Goal: Task Accomplishment & Management: Manage account settings

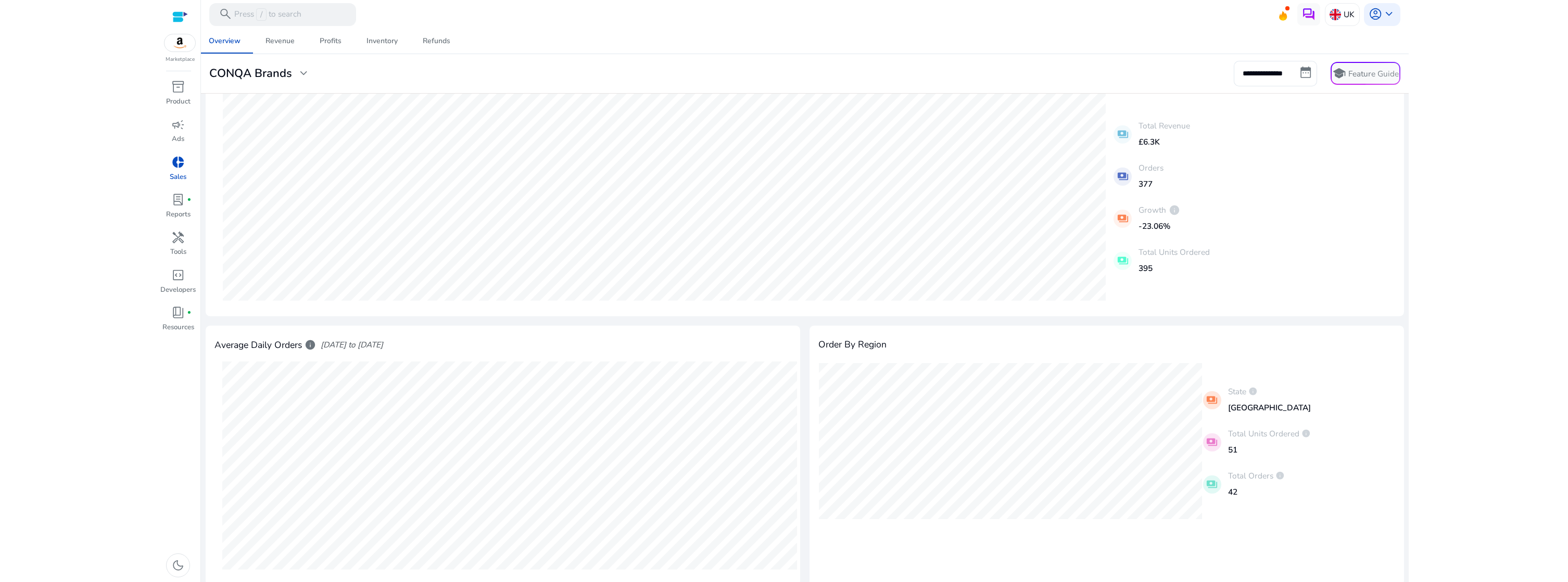
scroll to position [4, 0]
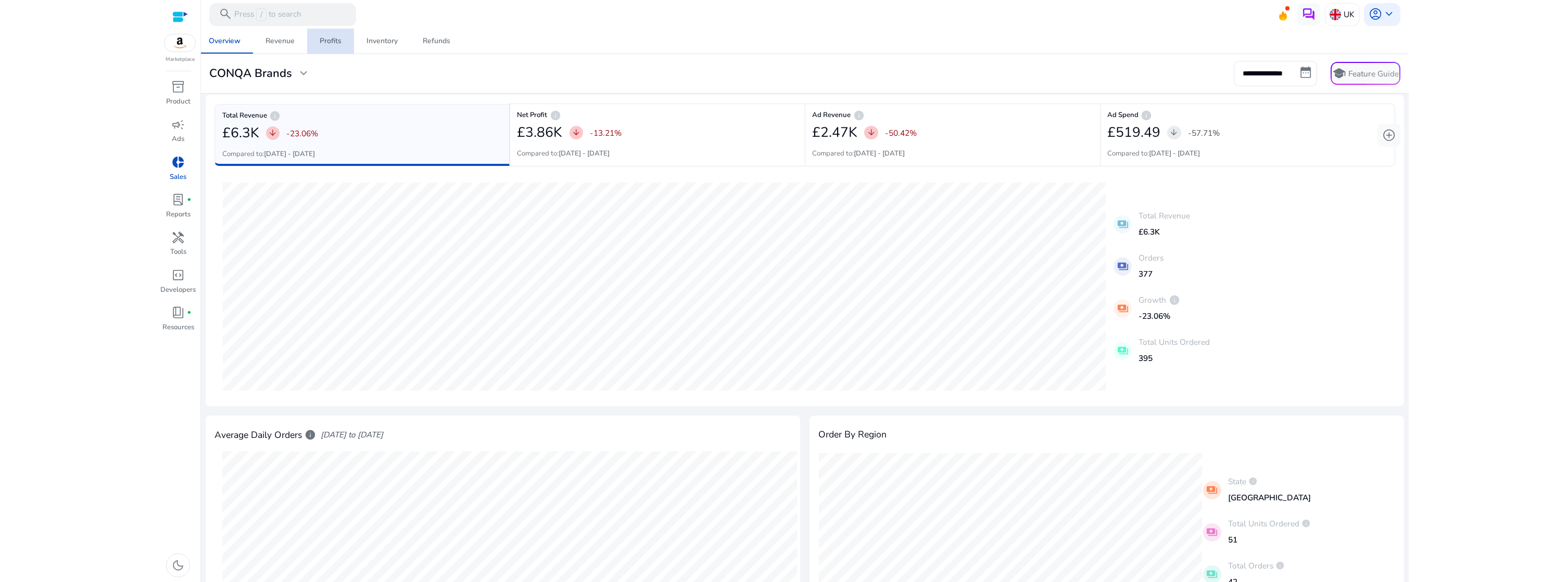
click at [326, 43] on div "Profits" at bounding box center [331, 41] width 22 height 7
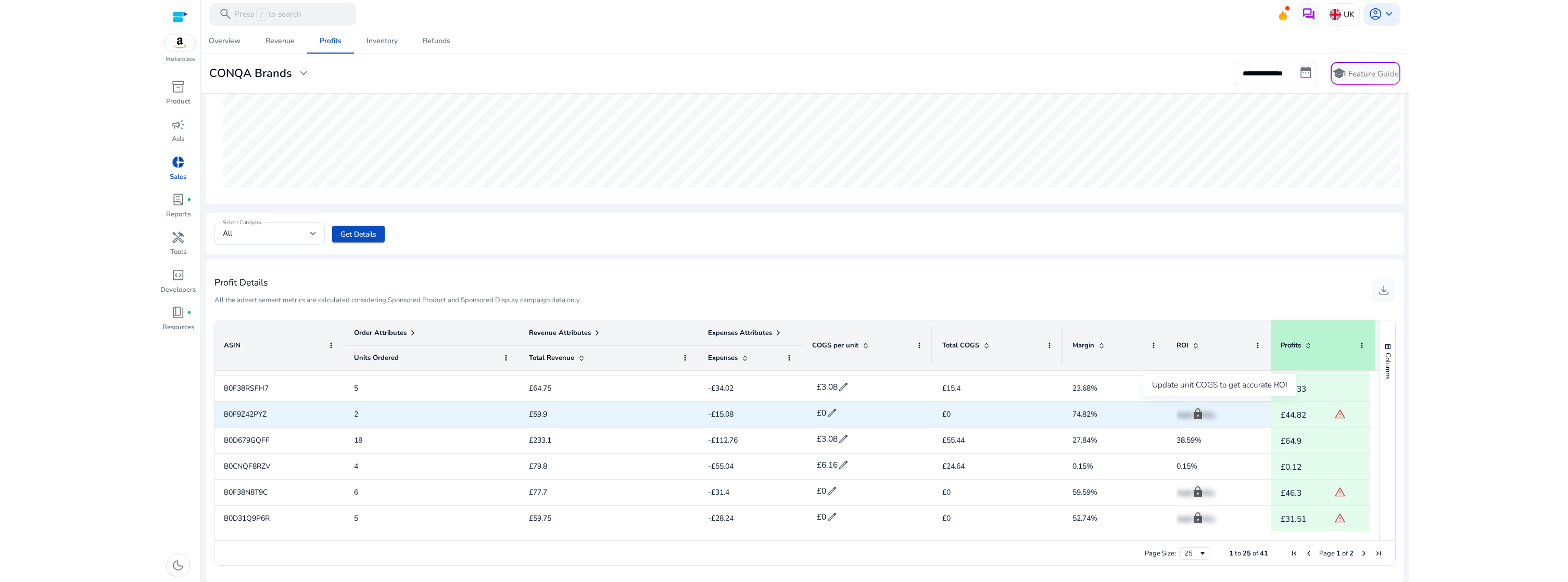
click at [1200, 417] on p "Add COGs" at bounding box center [1219, 415] width 85 height 21
click at [1342, 416] on span "warning" at bounding box center [1340, 415] width 12 height 12
click at [972, 413] on span "£0" at bounding box center [998, 414] width 111 height 21
click at [953, 415] on span "£0" at bounding box center [998, 414] width 111 height 21
drag, startPoint x: 281, startPoint y: 414, endPoint x: 221, endPoint y: 414, distance: 60.0
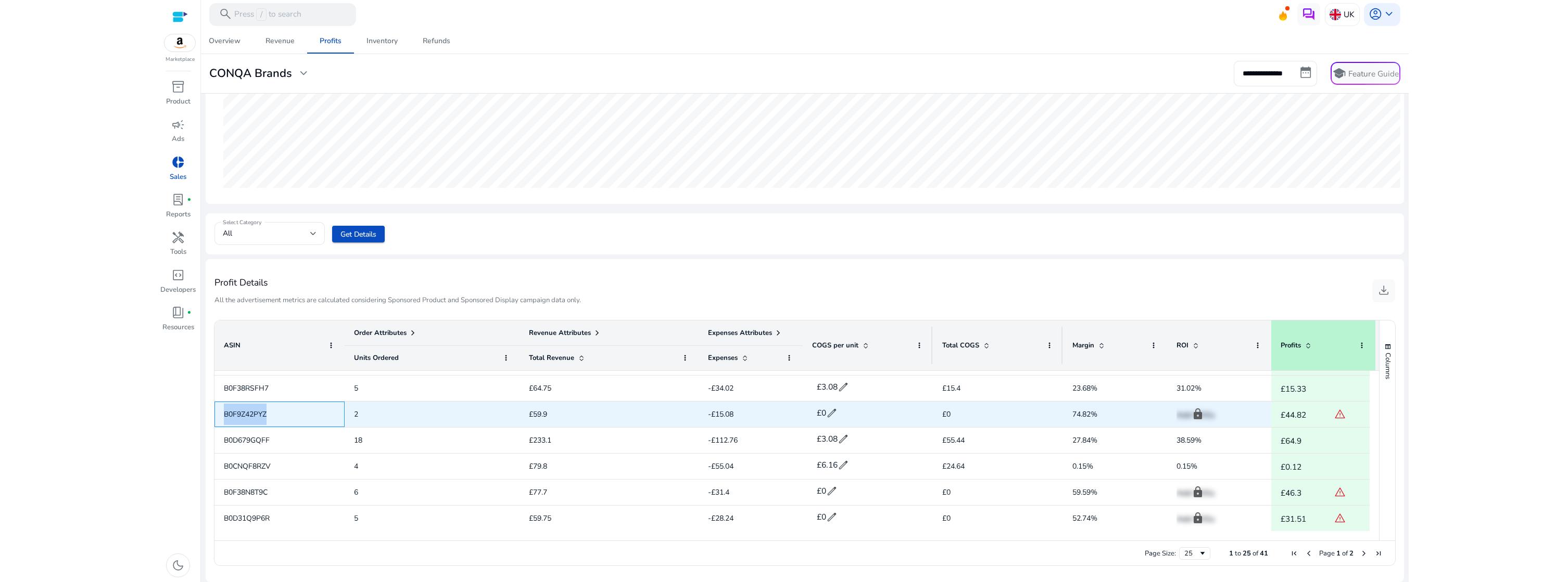
click at [221, 414] on div "B0F9Z42PYZ" at bounding box center [279, 414] width 130 height 25
copy span "B0F9Z42PYZ"
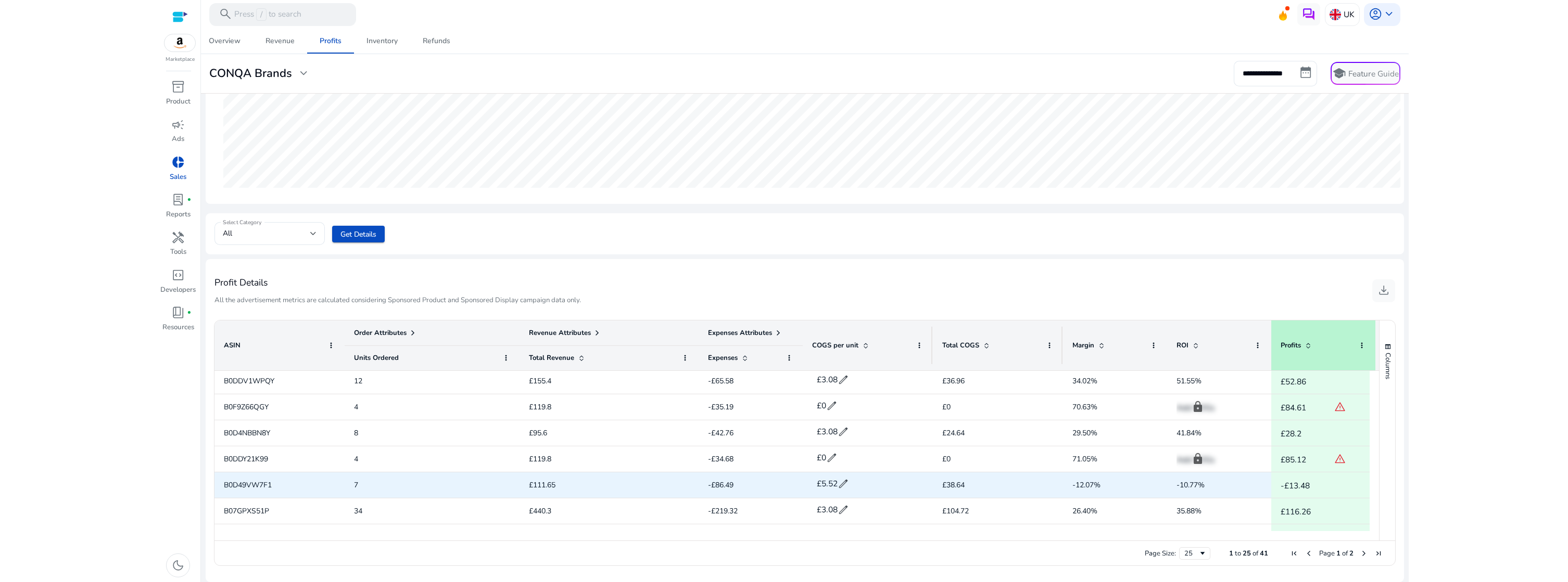
scroll to position [215, 0]
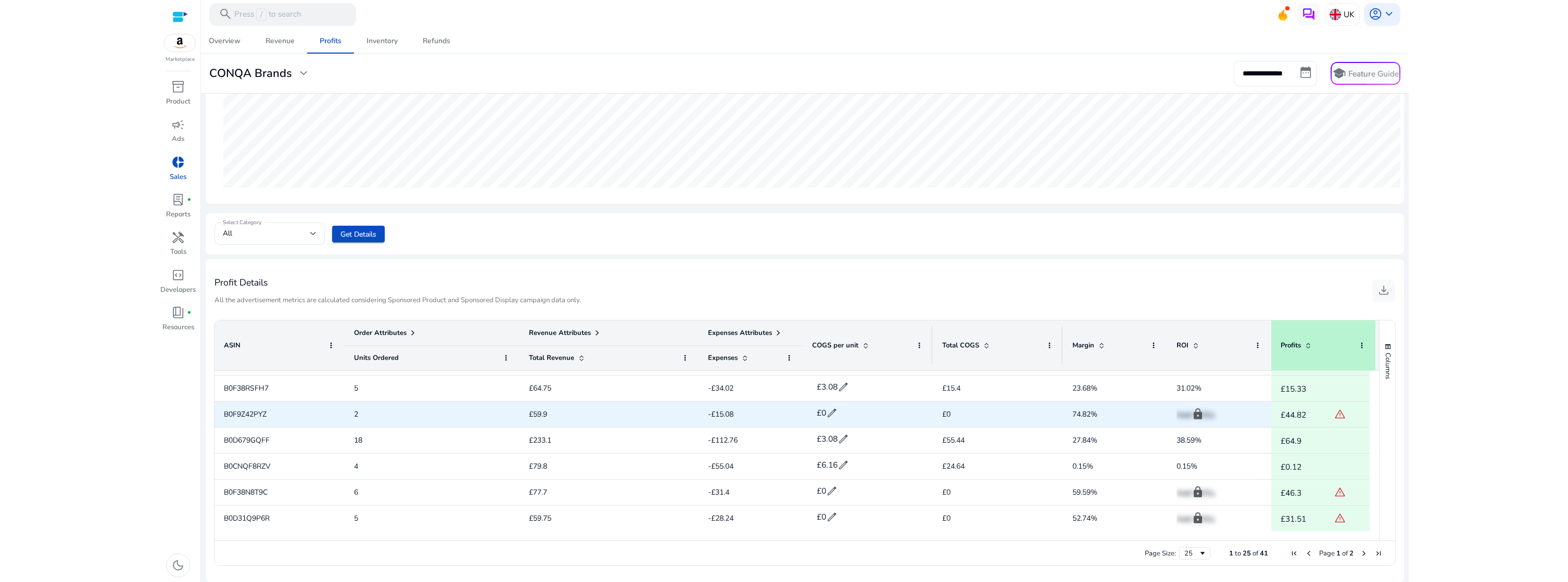
click at [835, 416] on span "edit" at bounding box center [832, 413] width 12 height 12
drag, startPoint x: 837, startPoint y: 416, endPoint x: 817, endPoint y: 414, distance: 20.1
click at [817, 414] on div "£ * check close" at bounding box center [862, 413] width 95 height 19
type input "*****"
click at [890, 414] on span "check" at bounding box center [890, 413] width 12 height 12
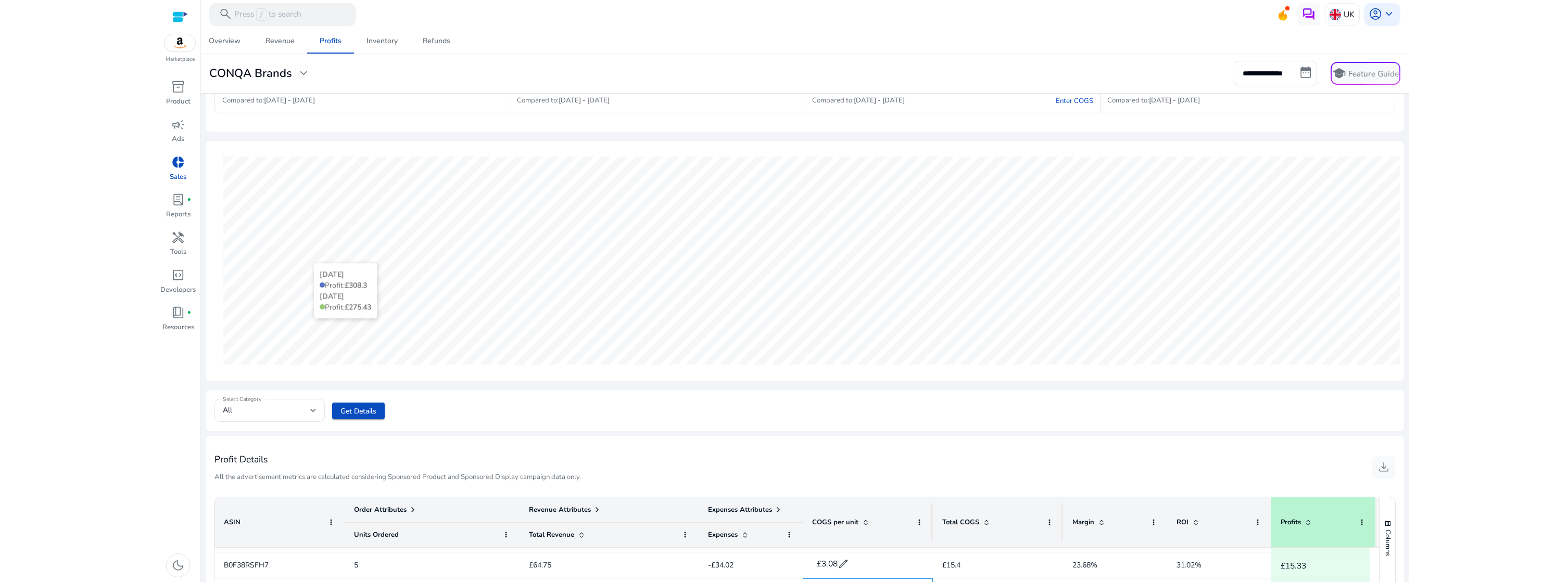
scroll to position [0, 0]
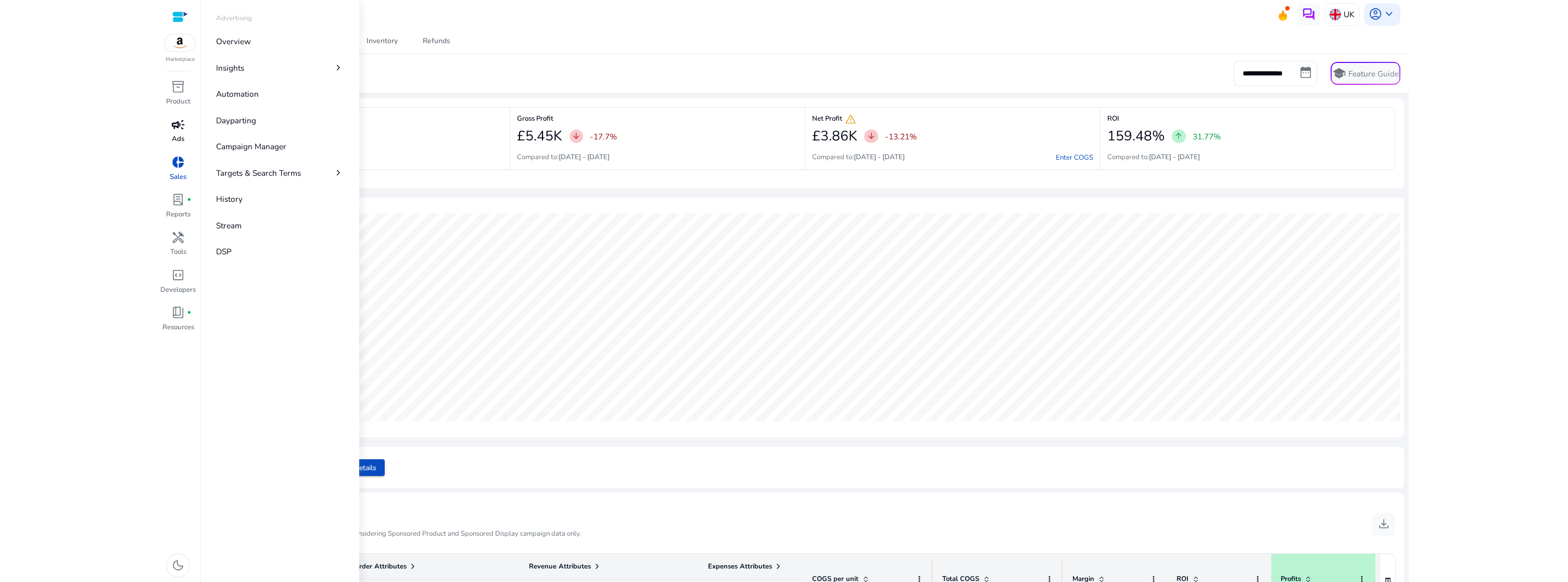
click at [181, 131] on span "campaign" at bounding box center [178, 125] width 14 height 14
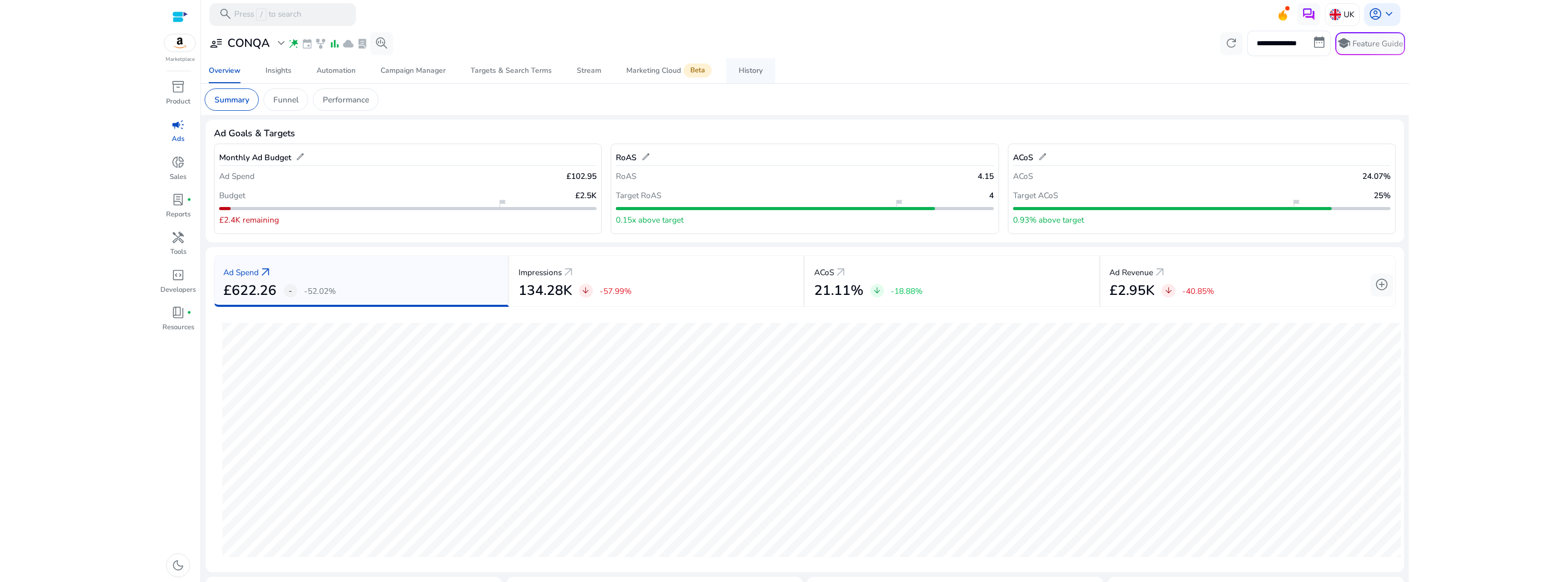
click at [744, 74] on div "History" at bounding box center [751, 70] width 24 height 7
